Goal: Check status: Check status

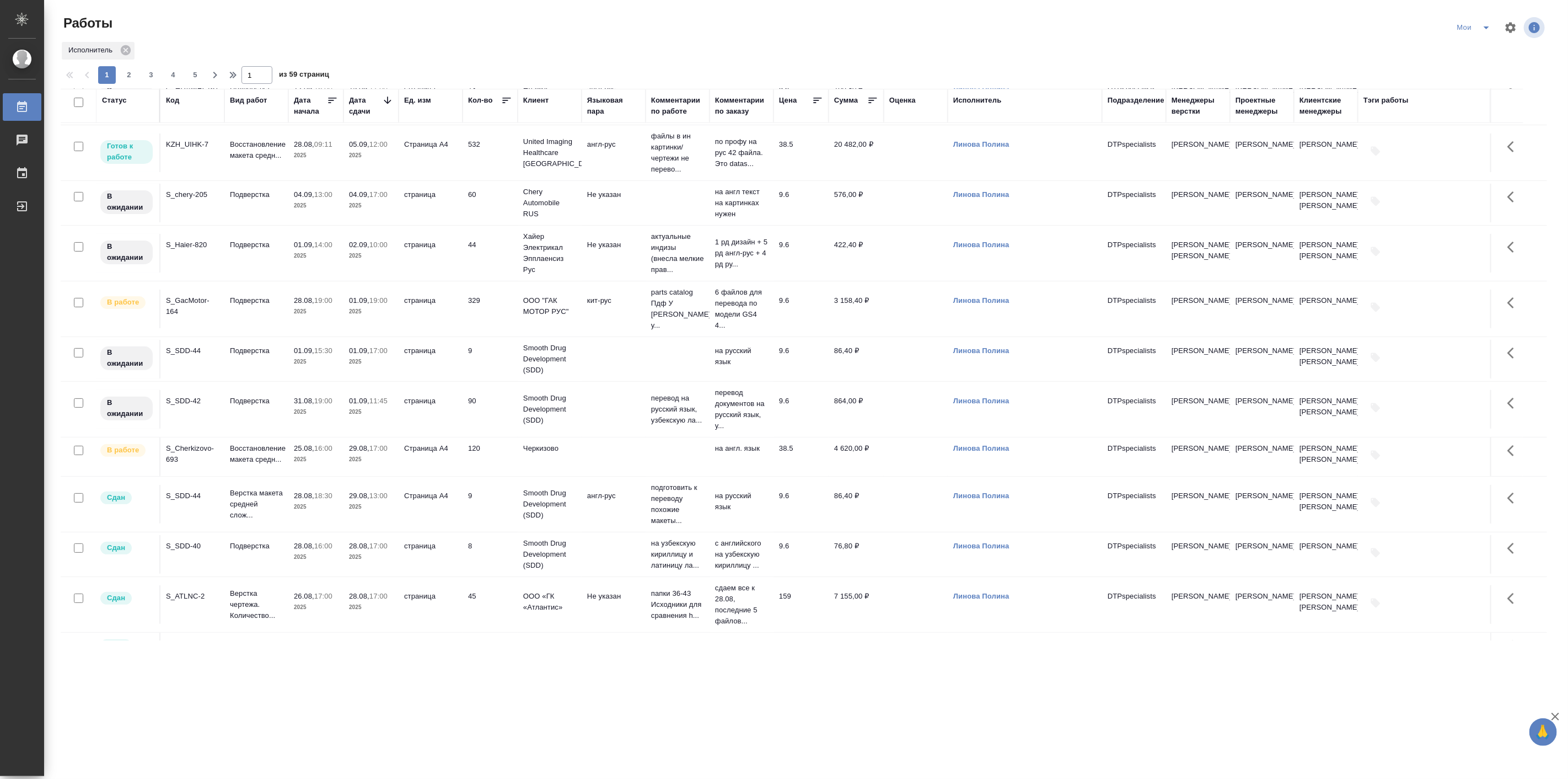
scroll to position [204, 0]
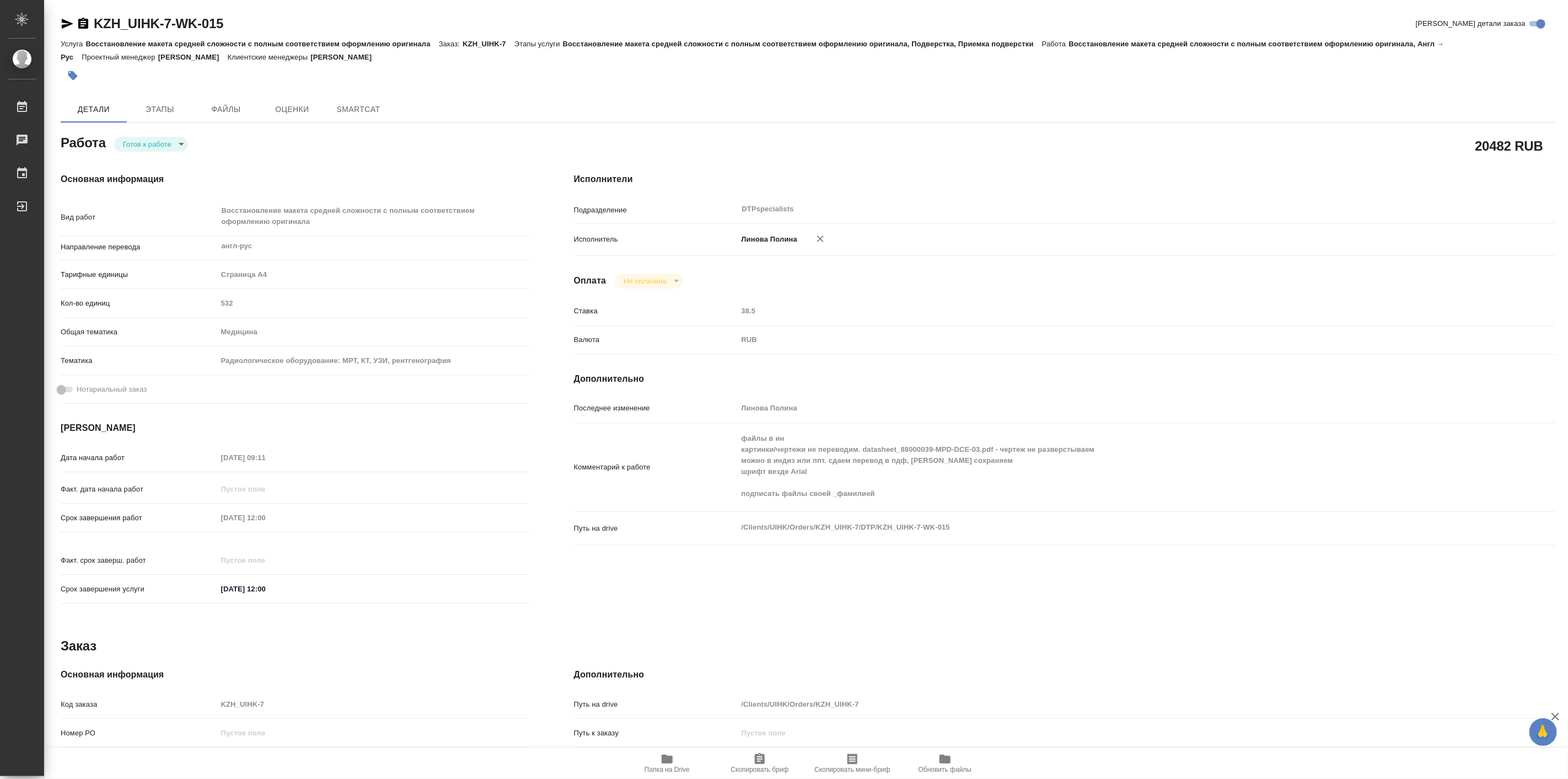
type textarea "x"
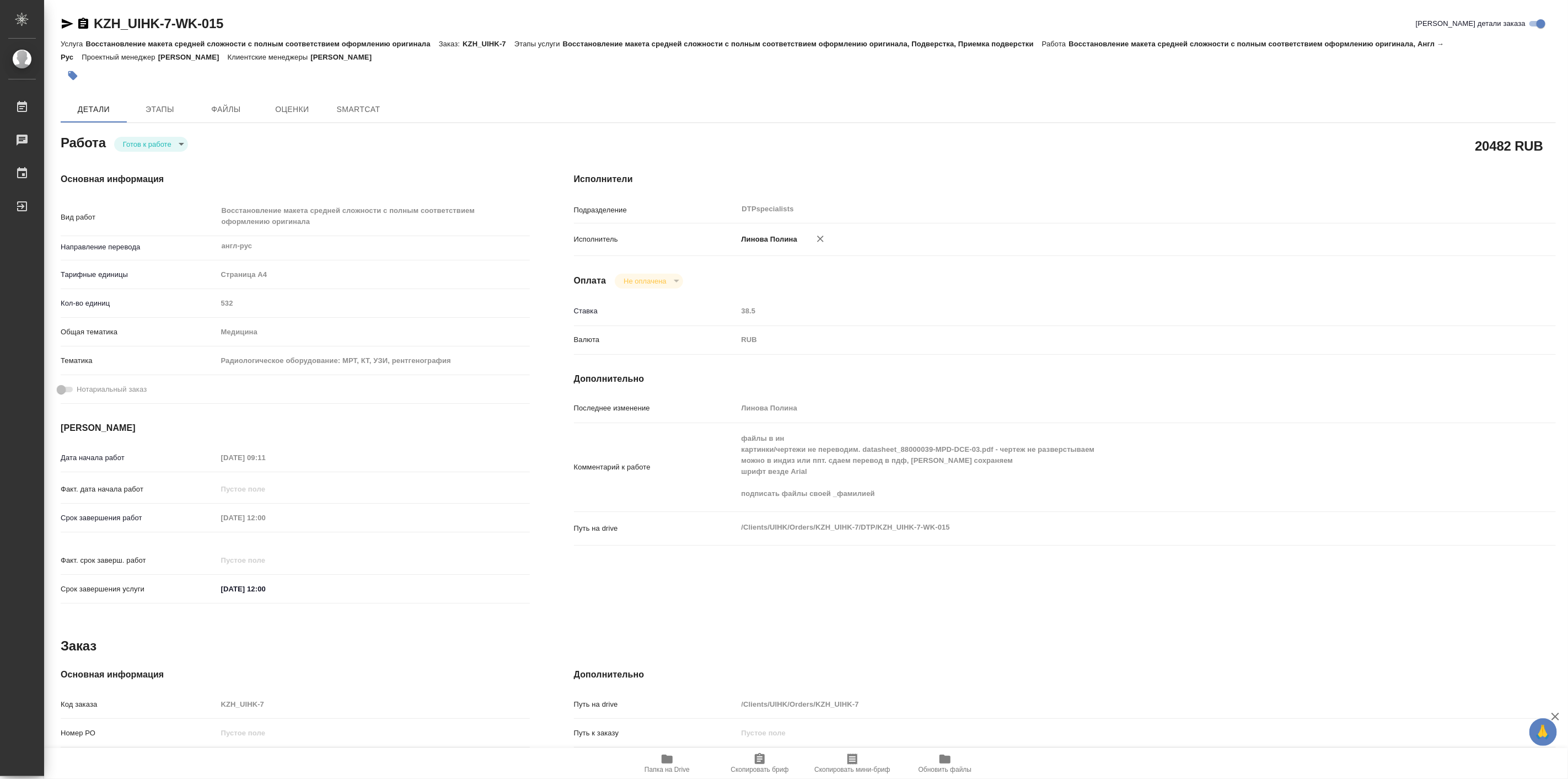
type textarea "x"
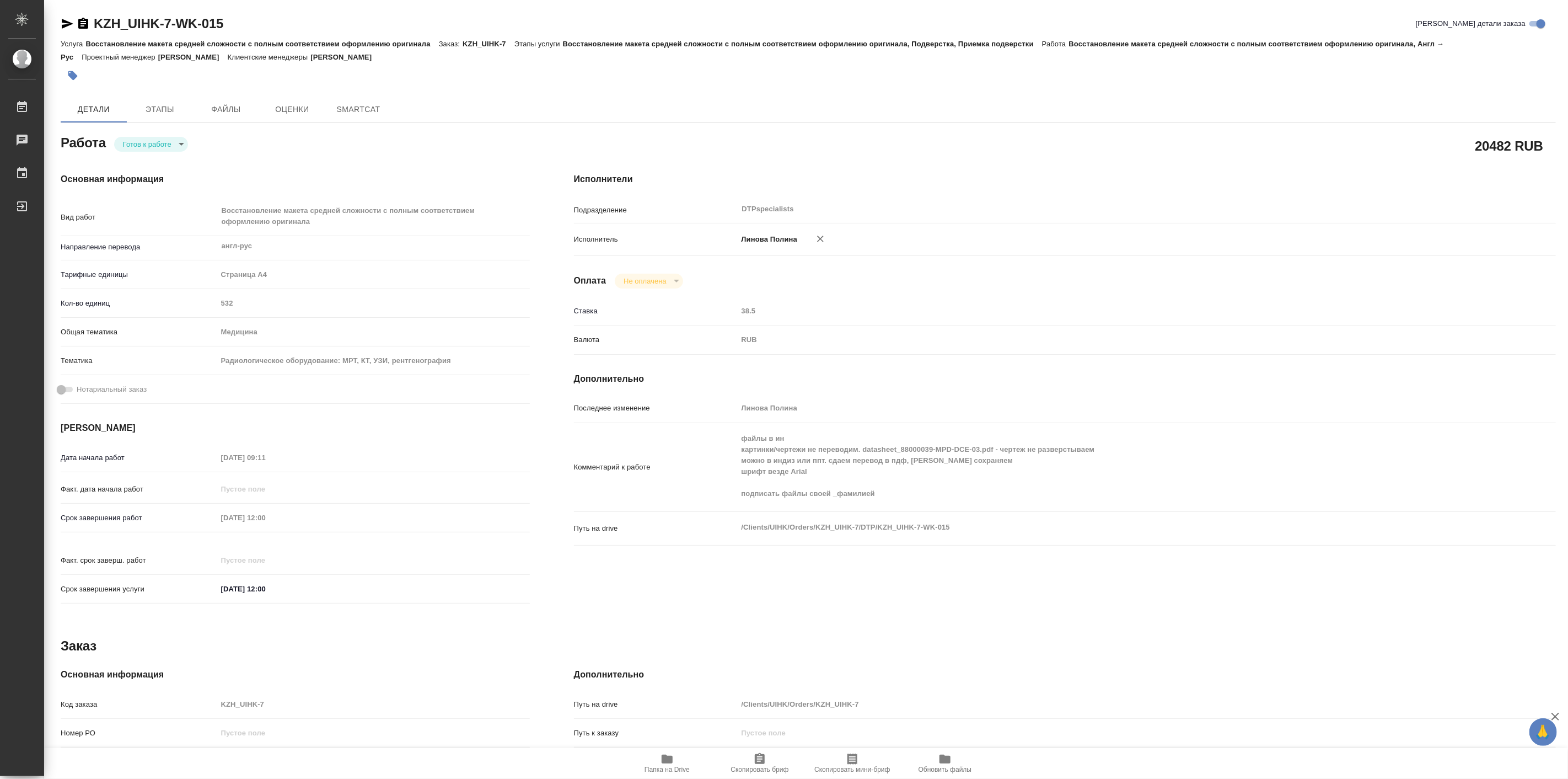
type textarea "x"
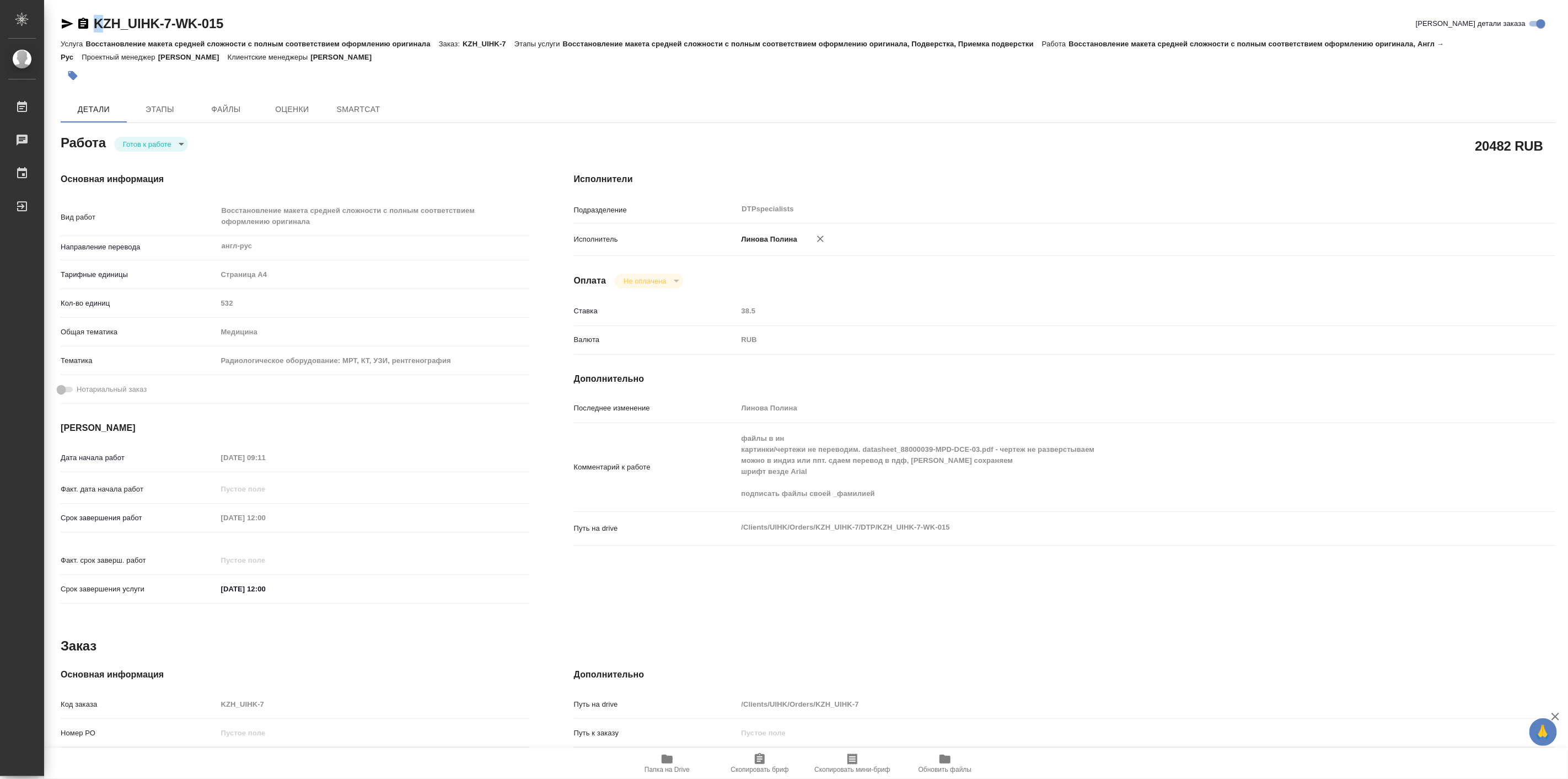
type textarea "x"
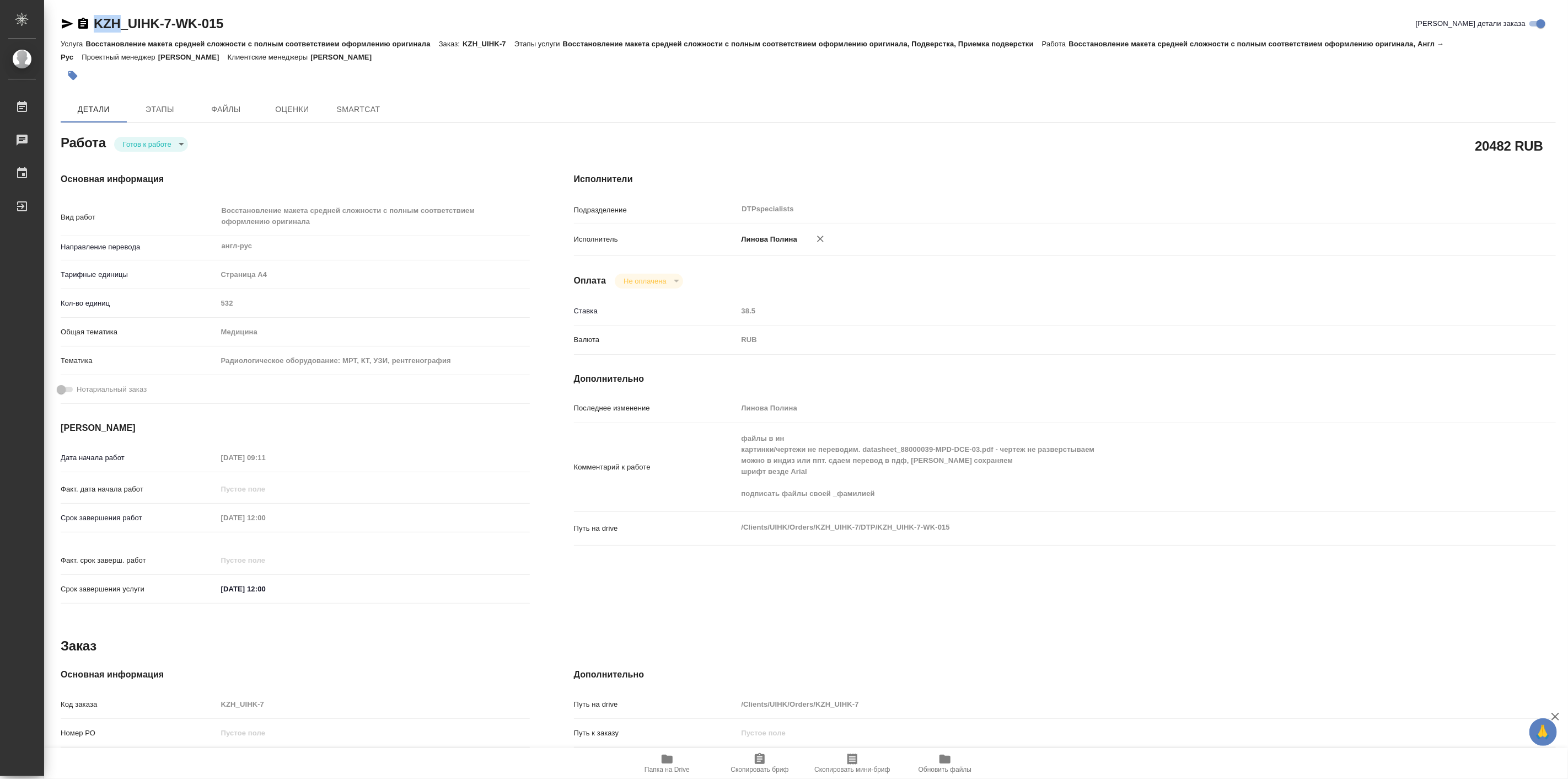
type textarea "x"
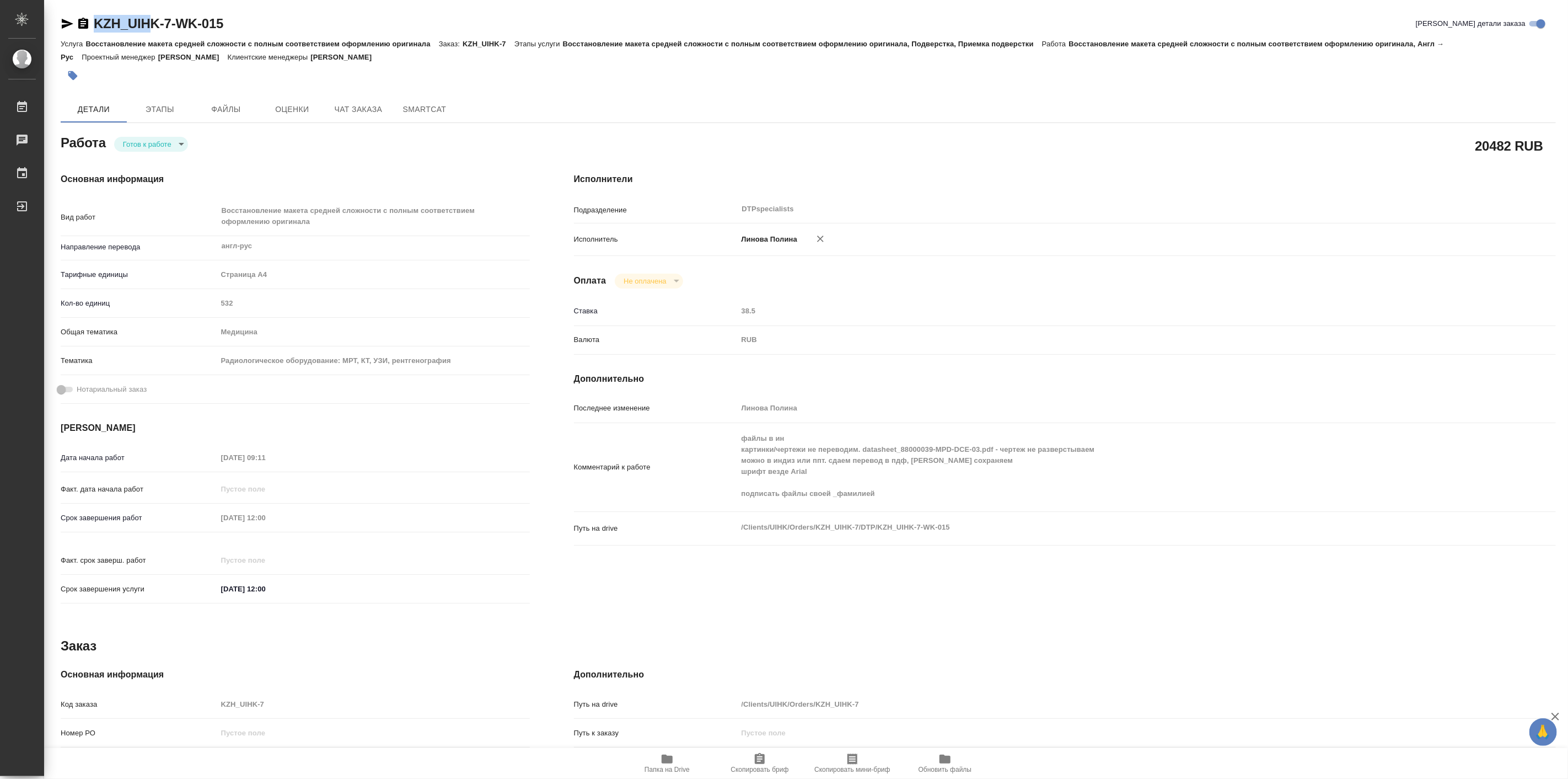
type textarea "x"
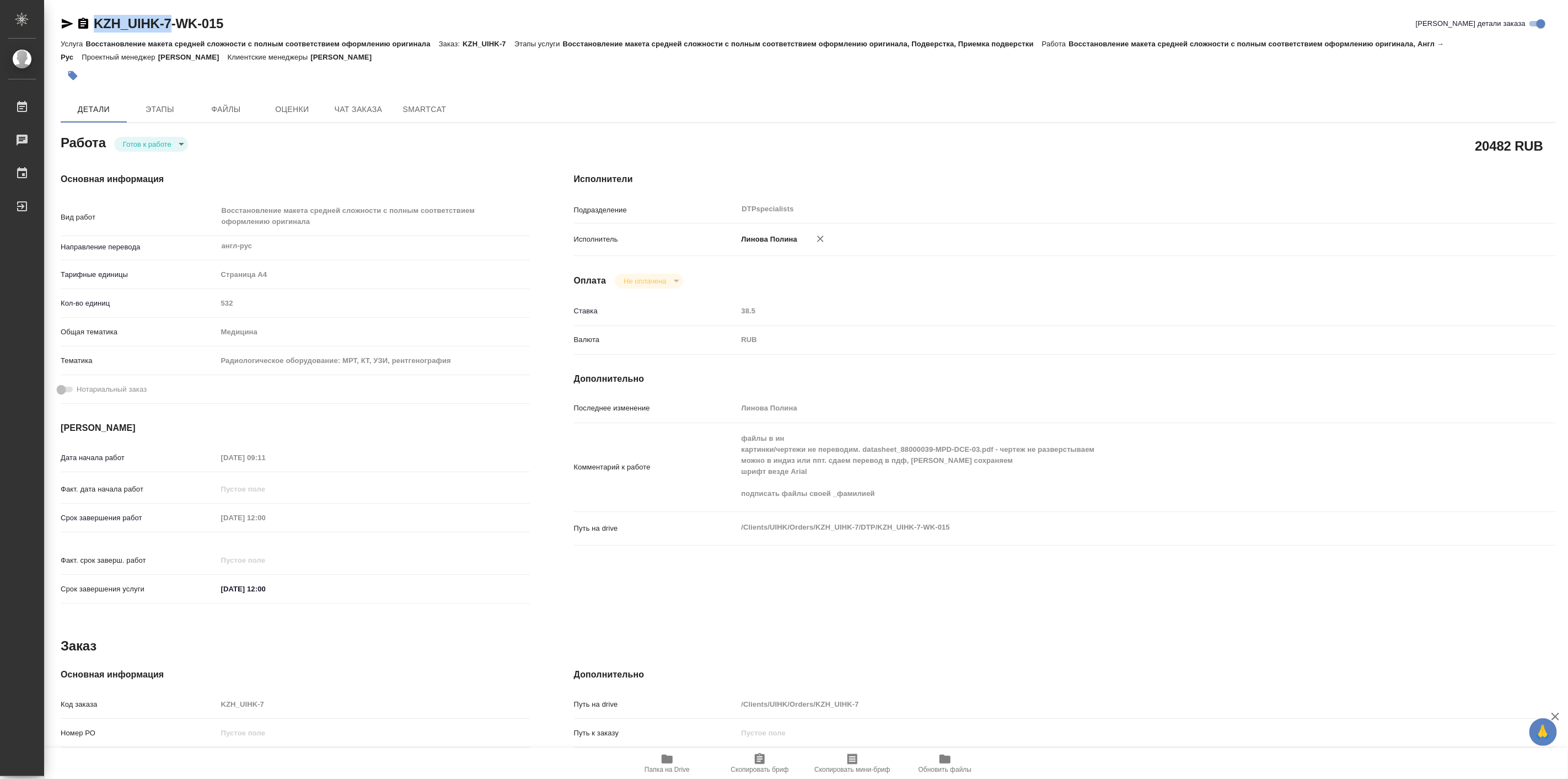
drag, startPoint x: 92, startPoint y: 12, endPoint x: 166, endPoint y: 24, distance: 75.0
click at [166, 24] on div "KZH_UIHK-7-WK-015 Кратко детали заказа Услуга Восстановление макета средней сло…" at bounding box center [808, 489] width 1507 height 979
type textarea "x"
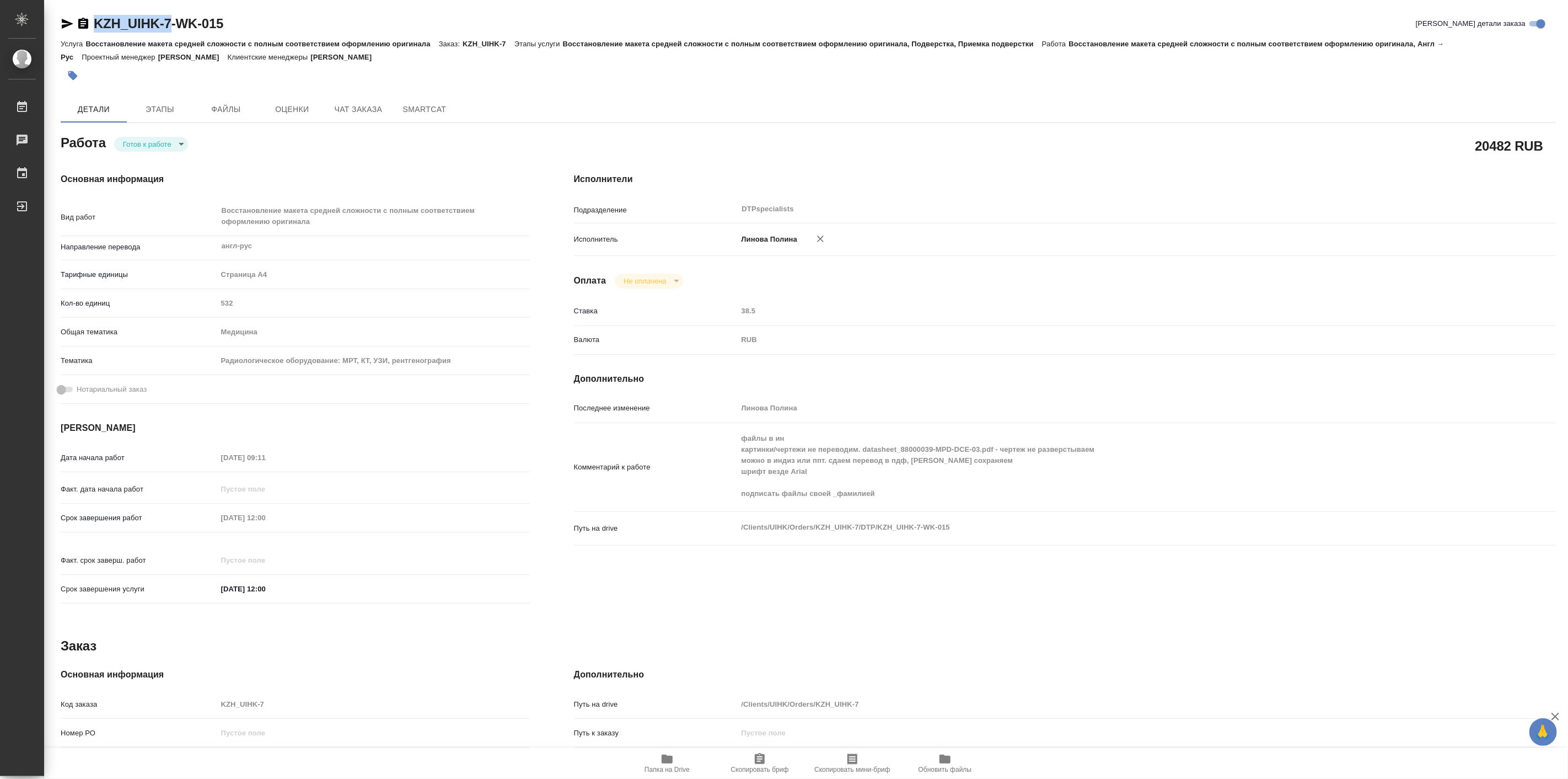
type textarea "x"
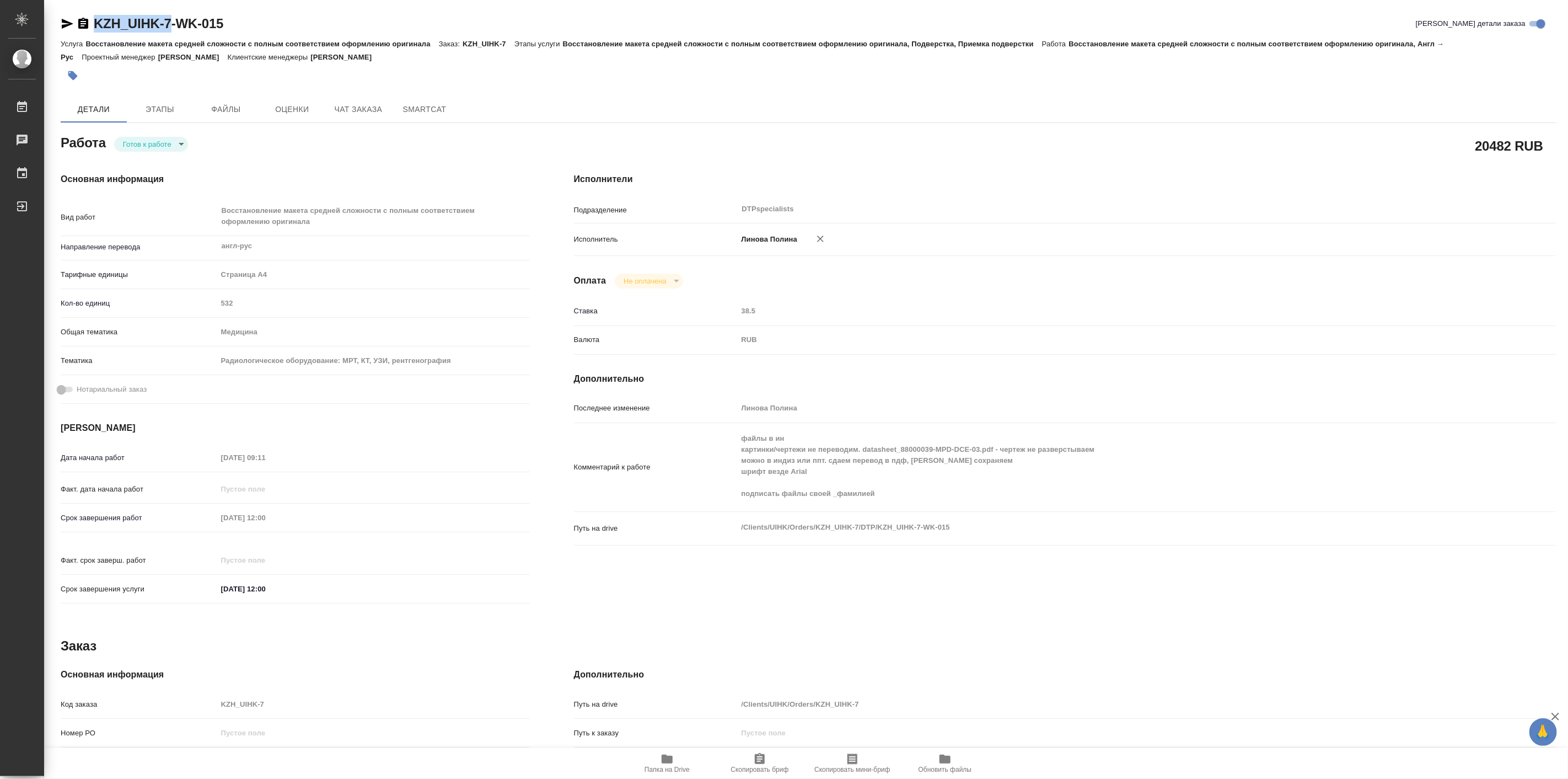
type textarea "x"
copy link "KZH_UIHK-7"
click at [672, 751] on button "Папка на Drive" at bounding box center [667, 763] width 92 height 31
